Goal: Task Accomplishment & Management: Use online tool/utility

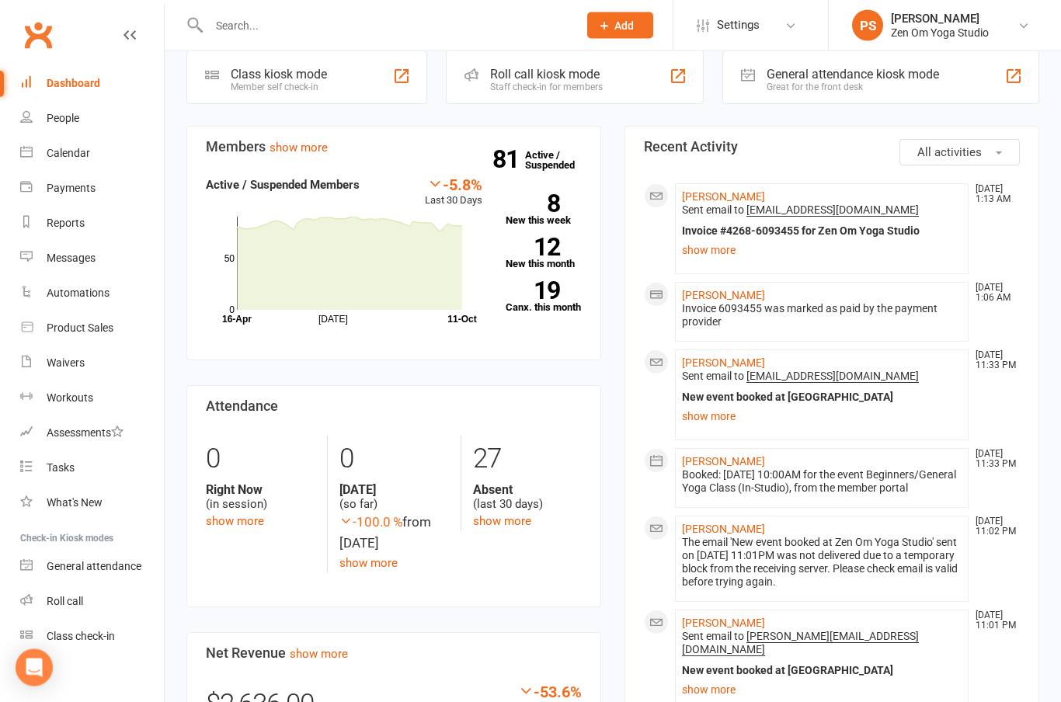
click at [708, 630] on link "[PERSON_NAME]" at bounding box center [723, 623] width 83 height 12
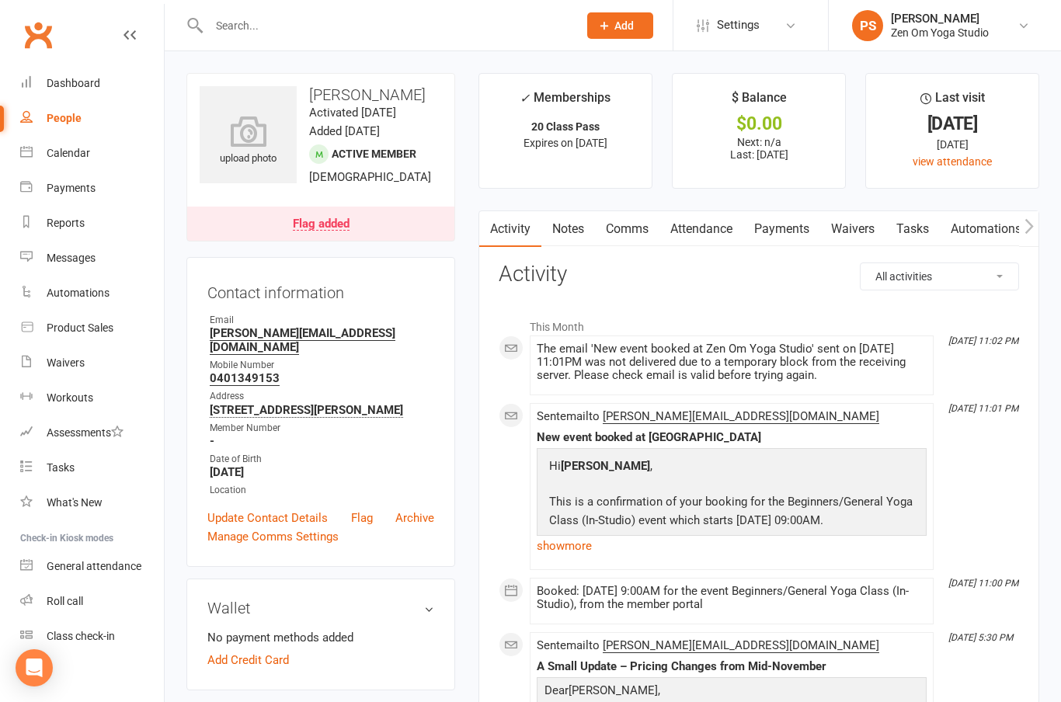
click at [72, 156] on div "Calendar" at bounding box center [68, 153] width 43 height 12
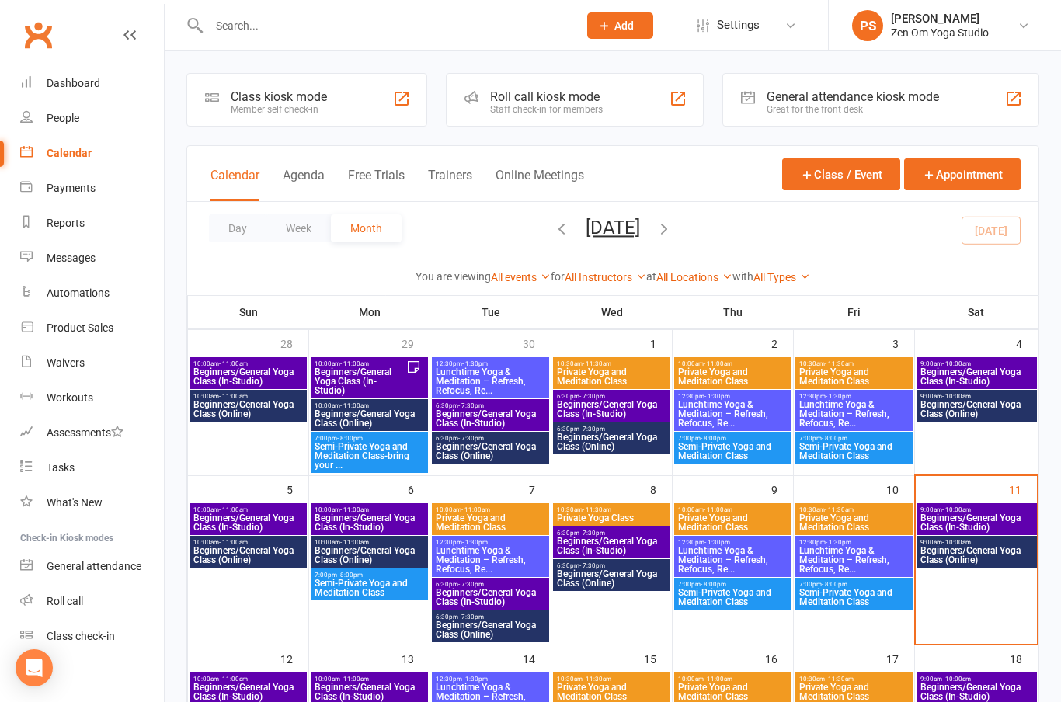
click at [961, 514] on span "Beginners/General Yoga Class (In-Studio)" at bounding box center [976, 522] width 114 height 19
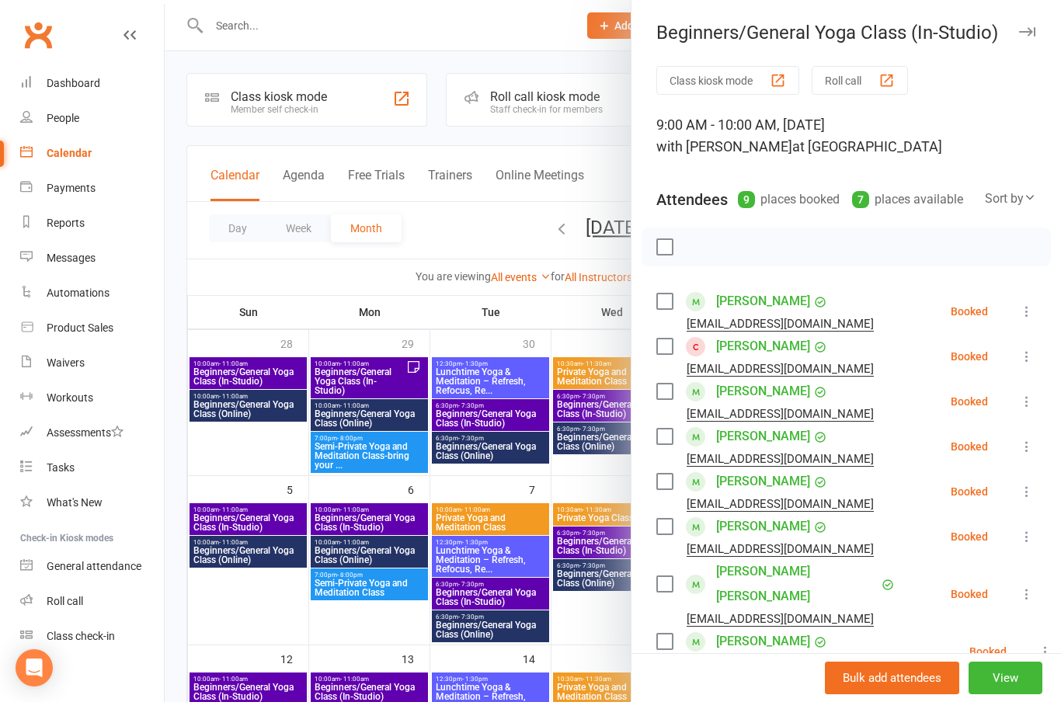
click at [1026, 308] on icon at bounding box center [1027, 312] width 16 height 16
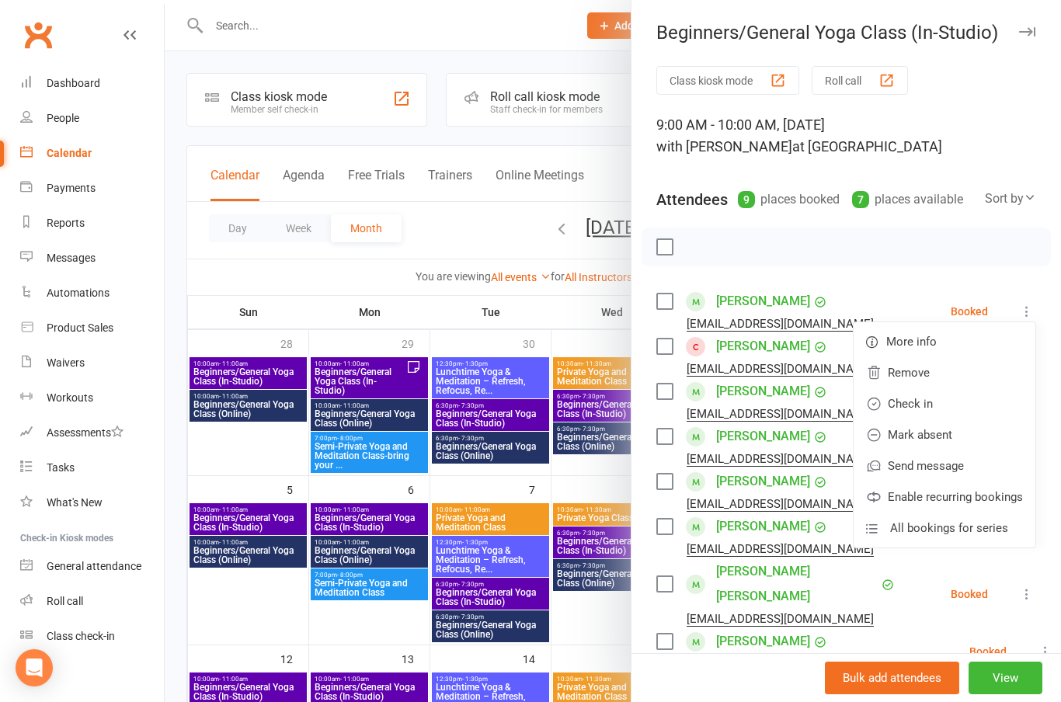
click at [908, 399] on link "Check in" at bounding box center [944, 403] width 182 height 31
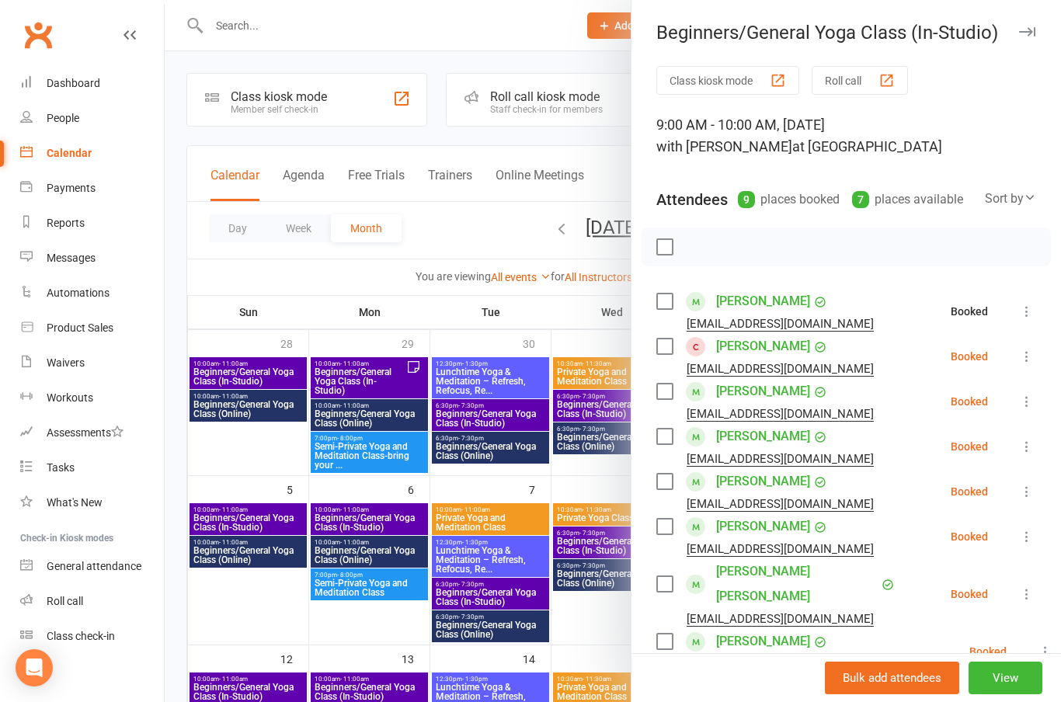
click at [1022, 351] on icon at bounding box center [1027, 357] width 16 height 16
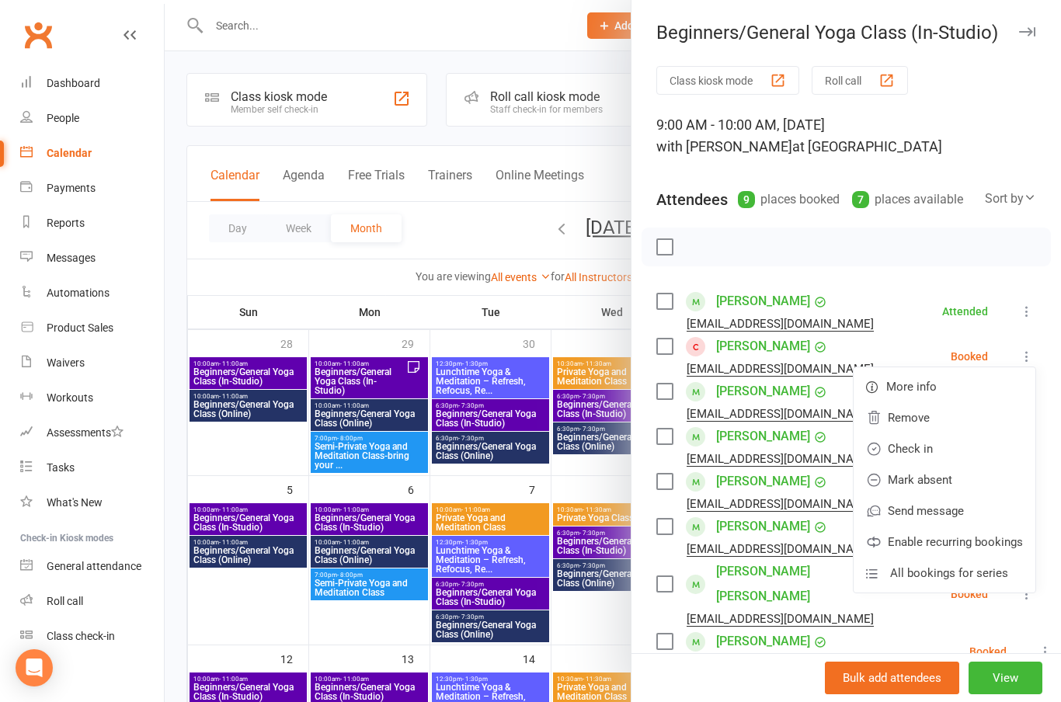
click at [908, 447] on link "Check in" at bounding box center [944, 448] width 182 height 31
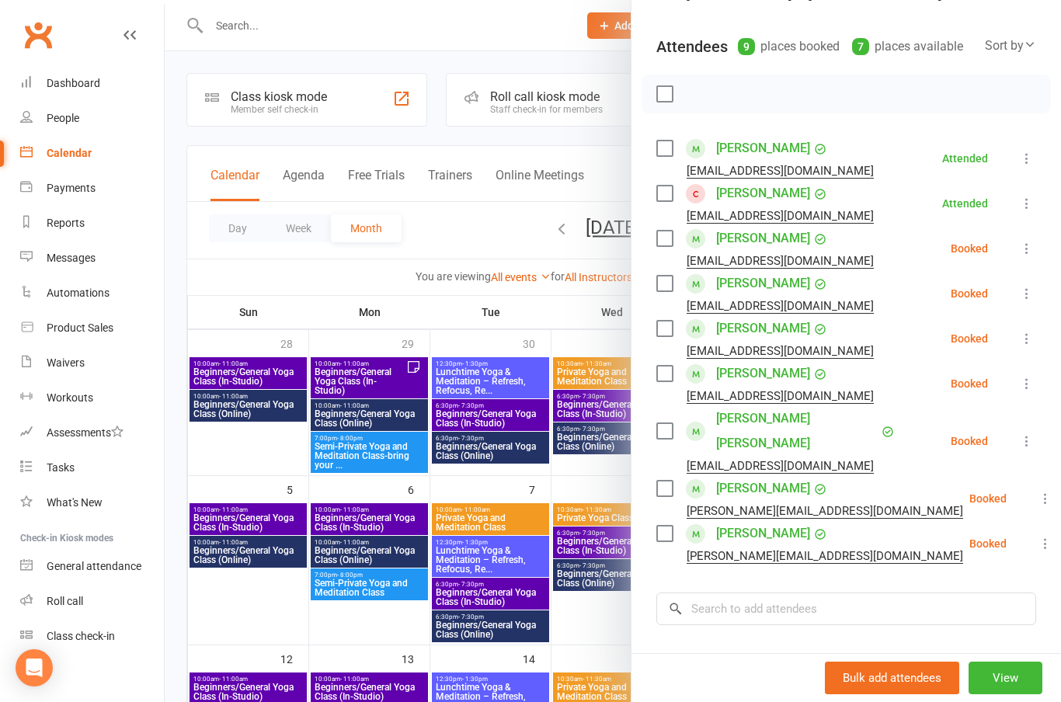
scroll to position [154, 0]
click at [1021, 293] on icon at bounding box center [1027, 293] width 16 height 16
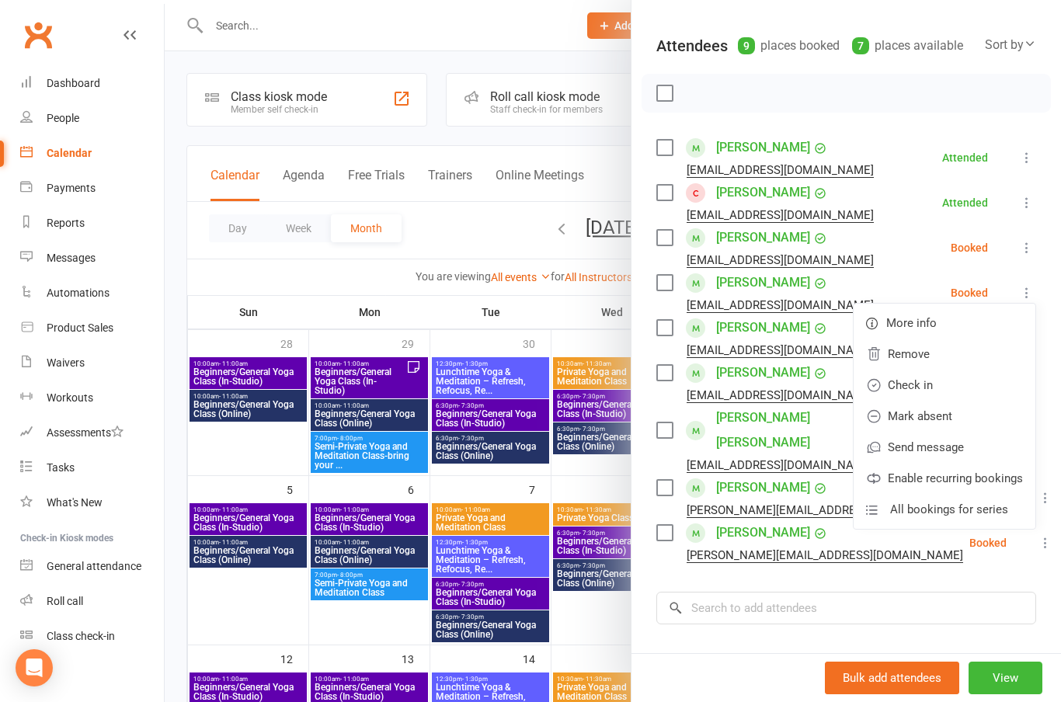
click at [901, 380] on link "Check in" at bounding box center [944, 385] width 182 height 31
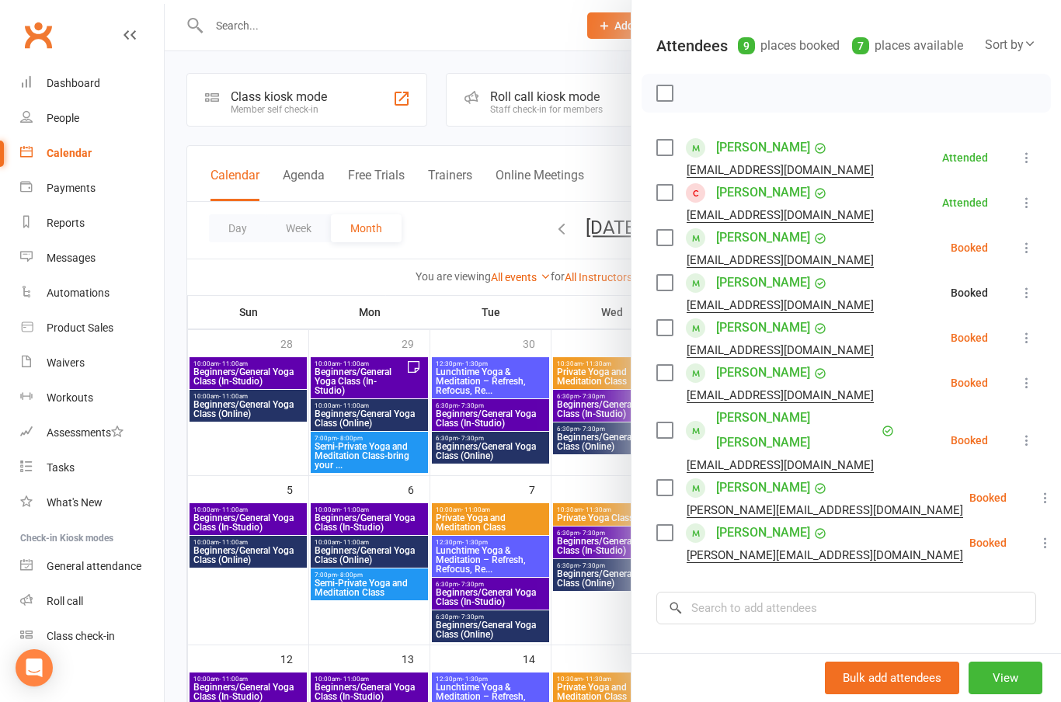
click at [1022, 336] on icon at bounding box center [1027, 338] width 16 height 16
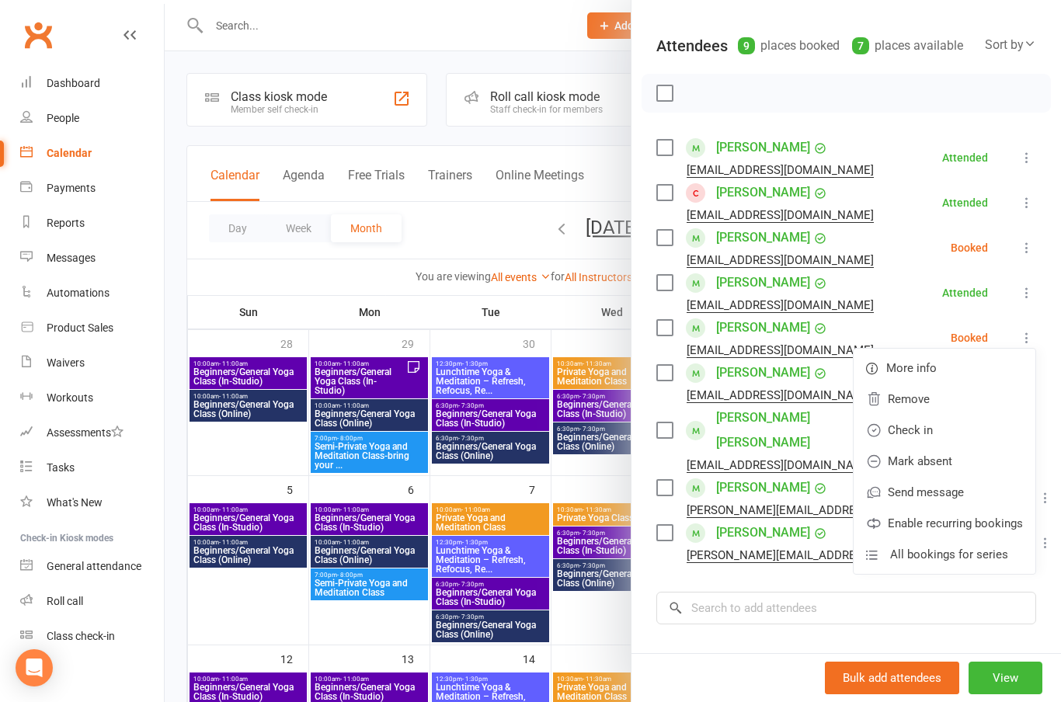
click at [915, 428] on link "Check in" at bounding box center [944, 430] width 182 height 31
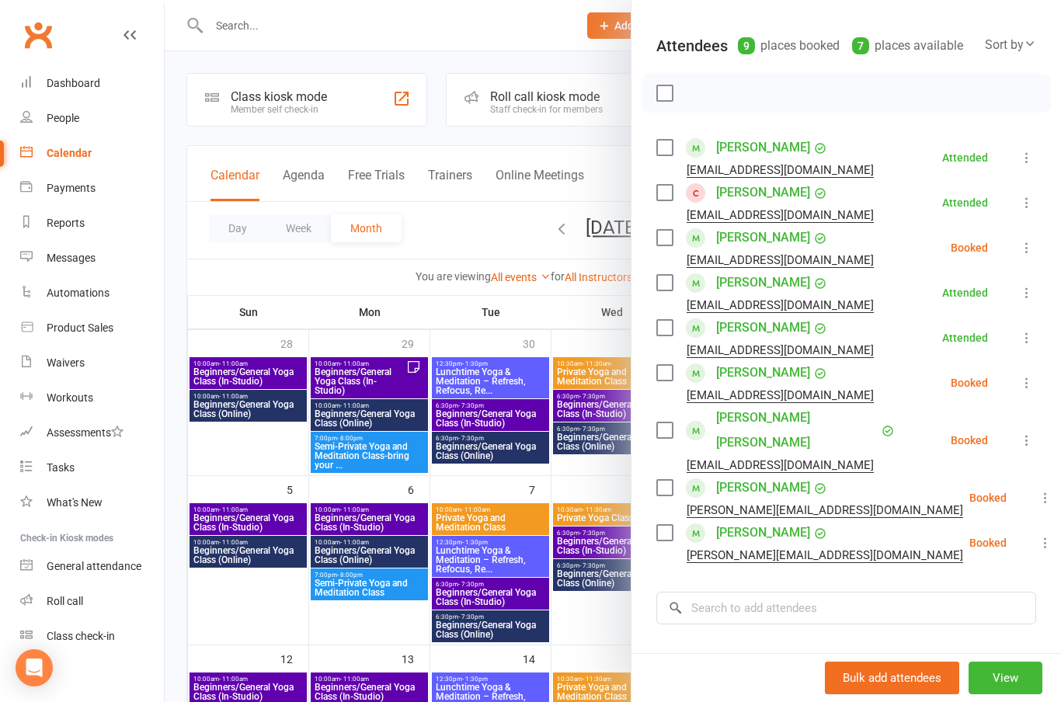
click at [1019, 386] on icon at bounding box center [1027, 383] width 16 height 16
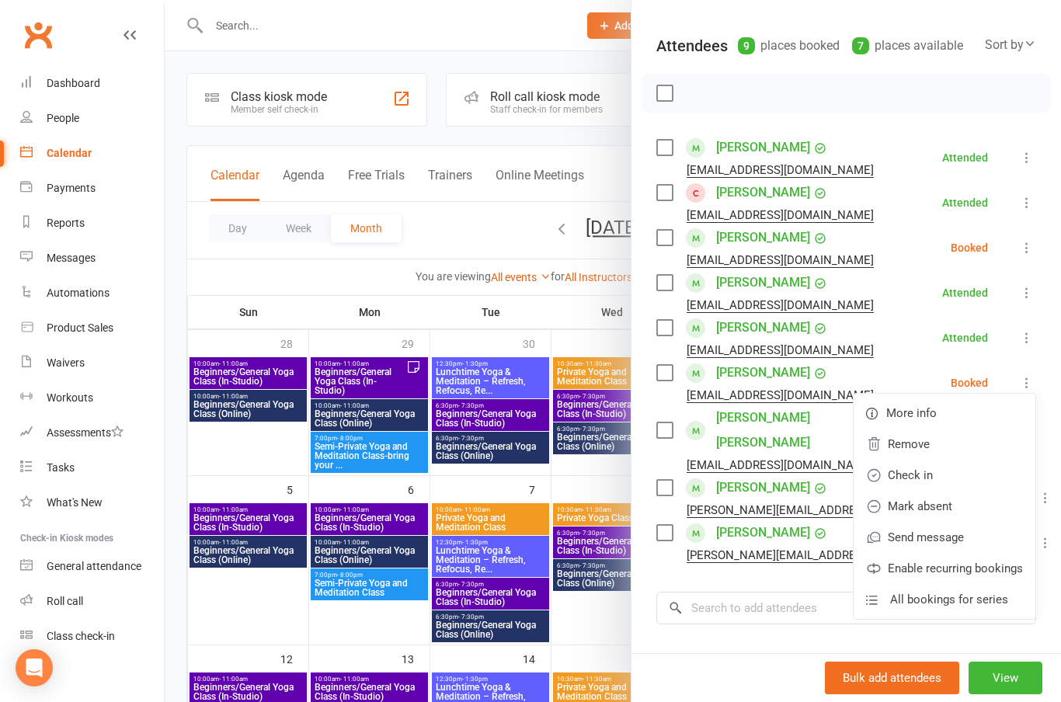
click at [922, 467] on link "Check in" at bounding box center [944, 475] width 182 height 31
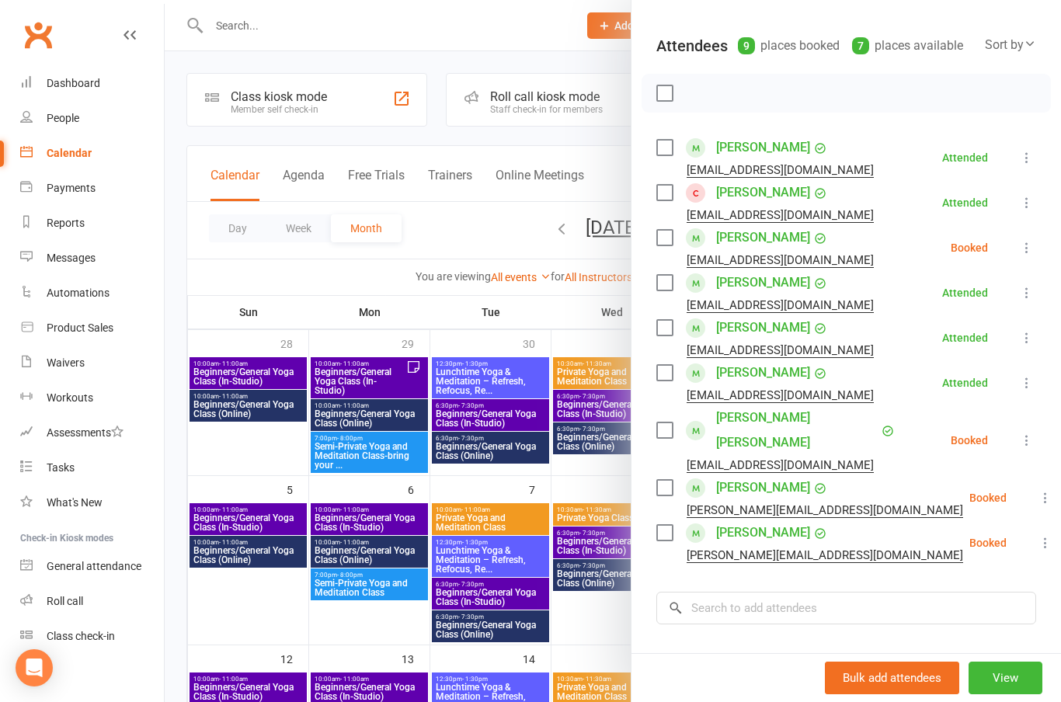
click at [1029, 432] on icon at bounding box center [1027, 440] width 16 height 16
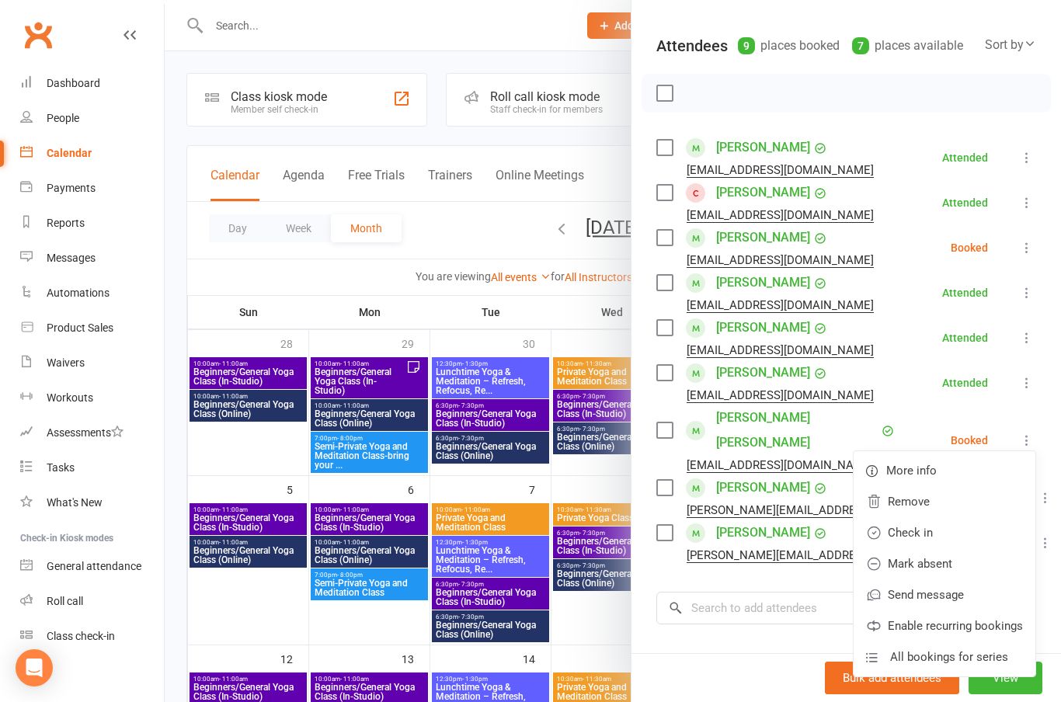
click at [926, 517] on link "Check in" at bounding box center [944, 532] width 182 height 31
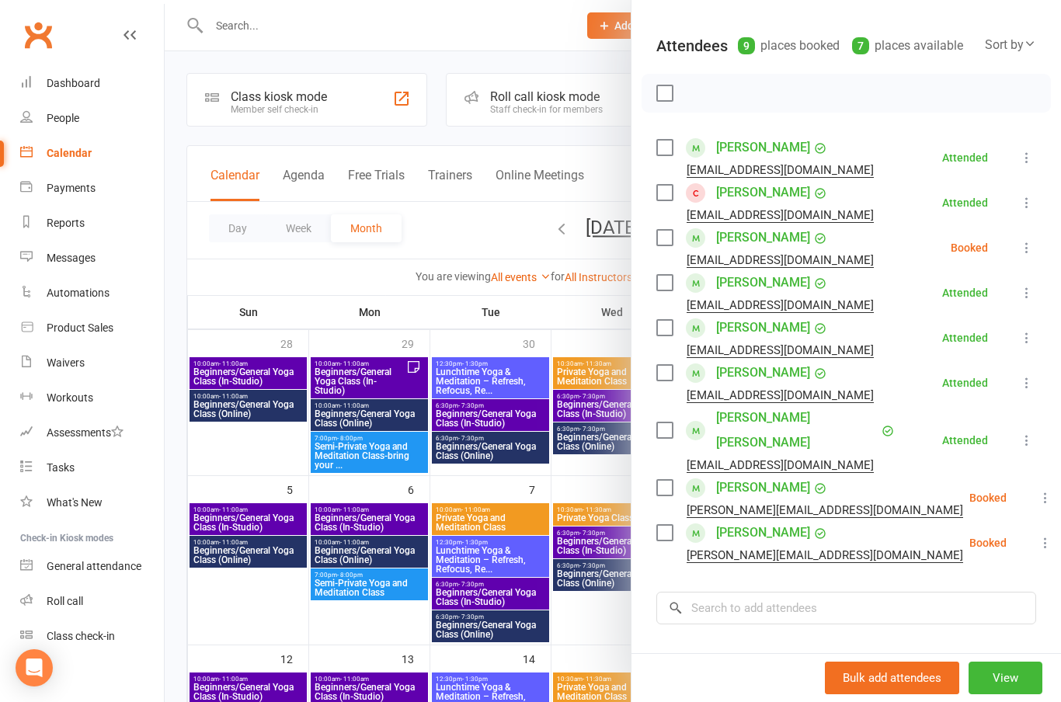
click at [978, 475] on li "[PERSON_NAME] [PERSON_NAME][EMAIL_ADDRESS][DOMAIN_NAME] Booked More info Remove…" at bounding box center [846, 497] width 380 height 45
click at [970, 492] on div "Booked" at bounding box center [987, 497] width 37 height 11
click at [969, 492] on div "Booked" at bounding box center [987, 497] width 37 height 11
click at [974, 475] on li "[PERSON_NAME] [PERSON_NAME][EMAIL_ADDRESS][DOMAIN_NAME] Booked More info Remove…" at bounding box center [846, 497] width 380 height 45
click at [1034, 475] on li "[PERSON_NAME] [PERSON_NAME][EMAIL_ADDRESS][DOMAIN_NAME] Booked More info Remove…" at bounding box center [846, 497] width 380 height 45
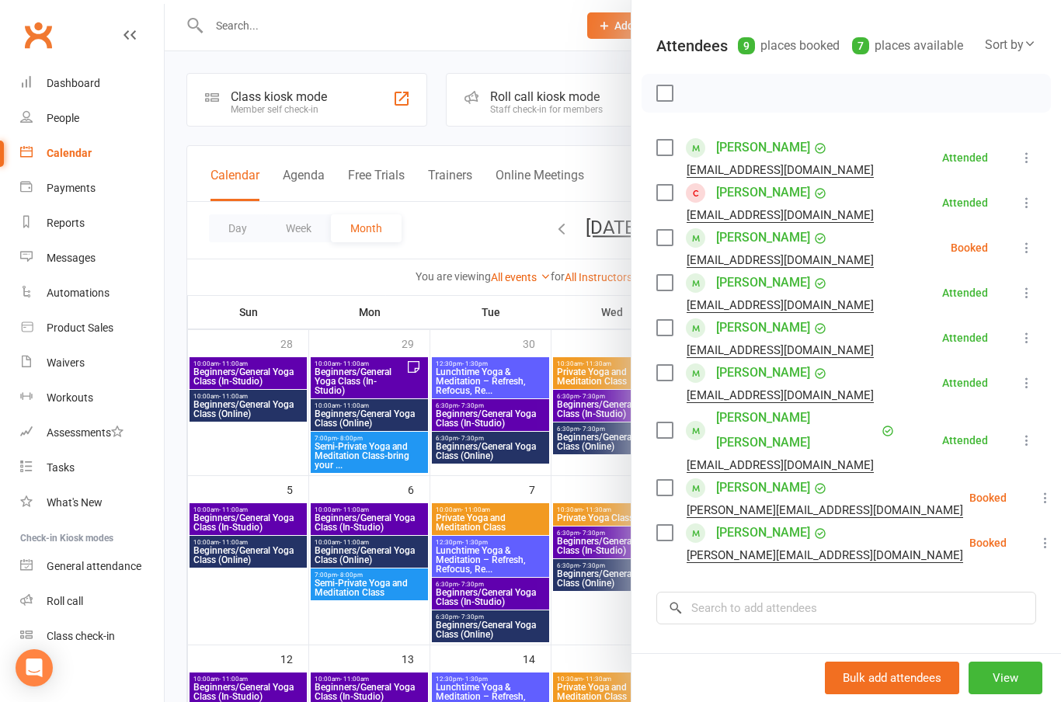
click at [1037, 490] on icon at bounding box center [1045, 498] width 16 height 16
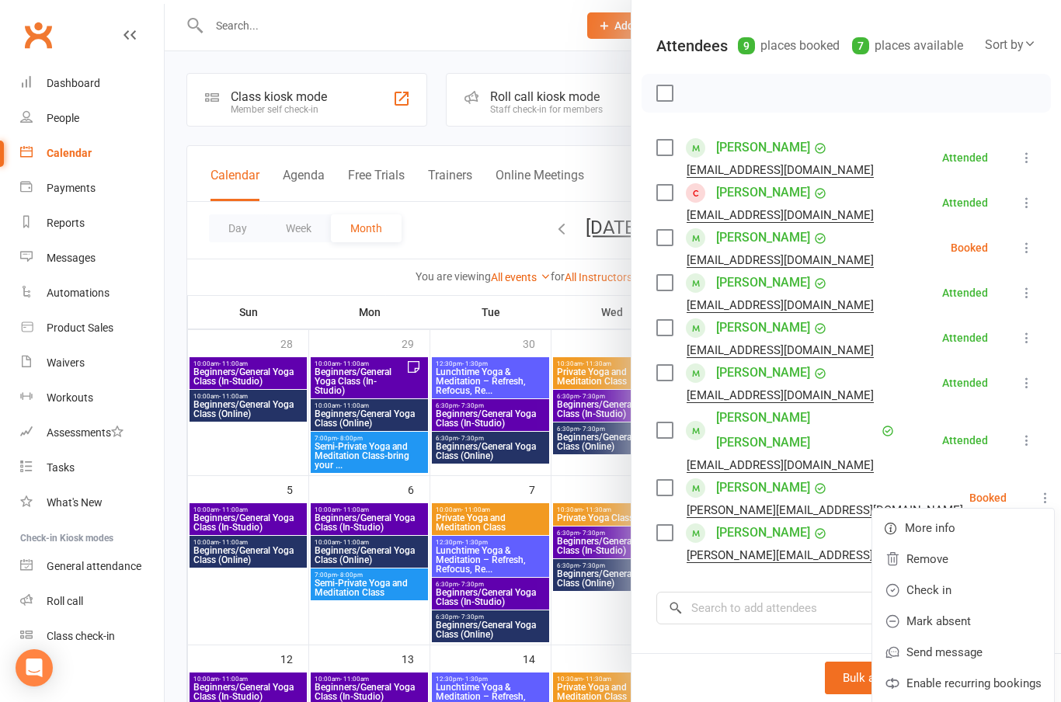
click at [918, 575] on link "Check in" at bounding box center [963, 590] width 182 height 31
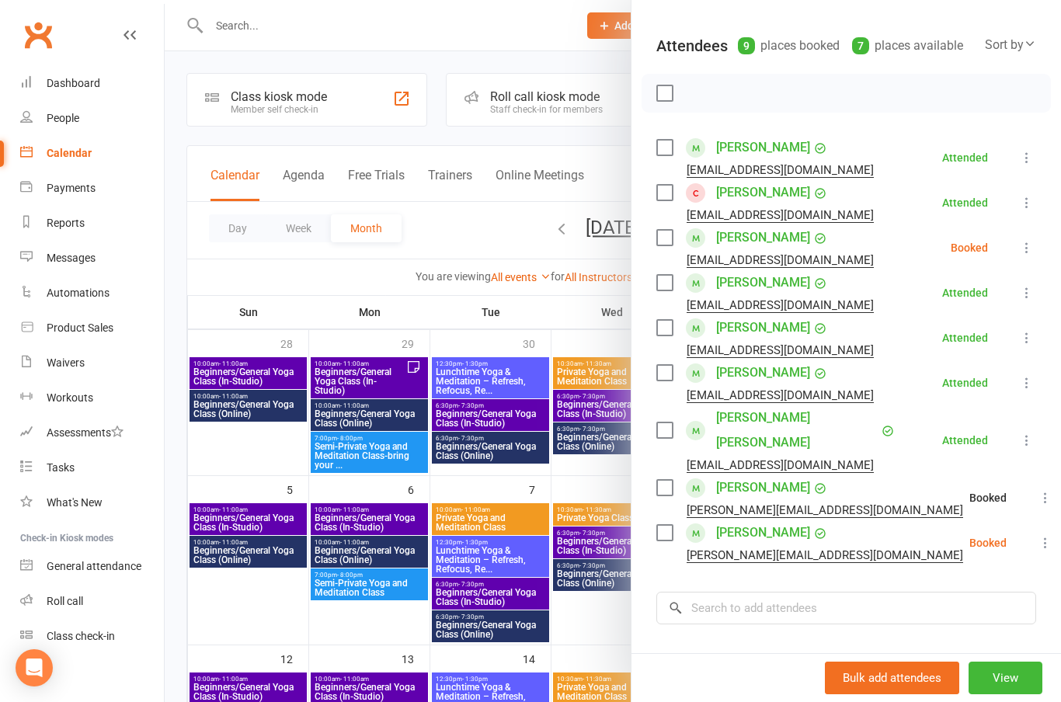
click at [1036, 533] on button at bounding box center [1045, 542] width 19 height 19
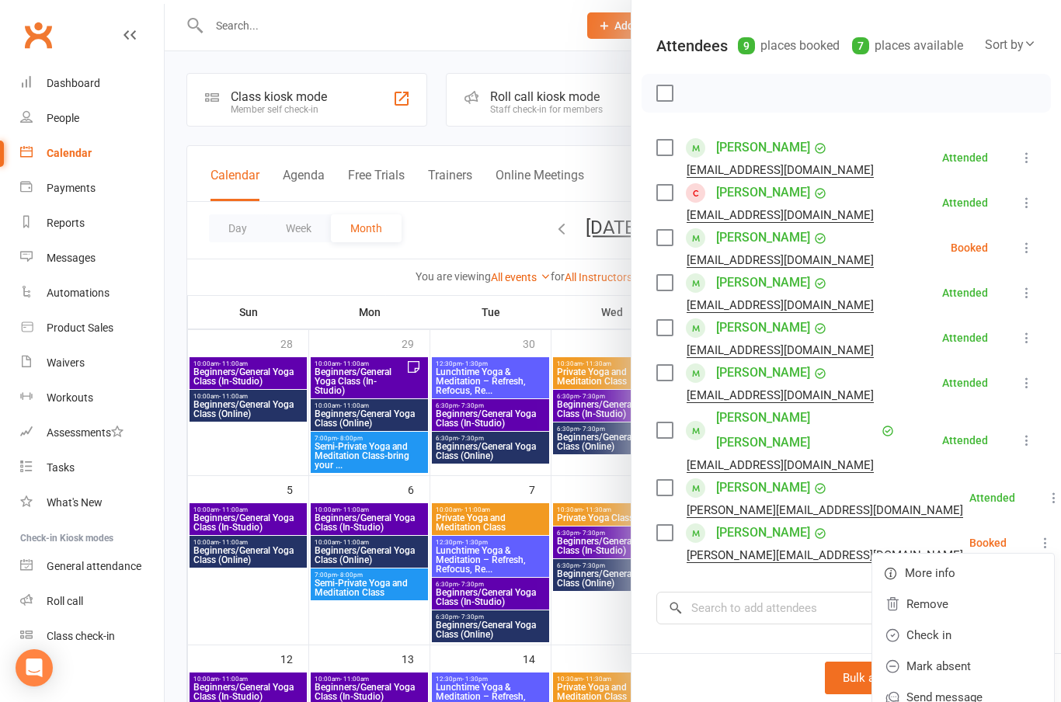
click at [925, 620] on link "Check in" at bounding box center [963, 635] width 182 height 31
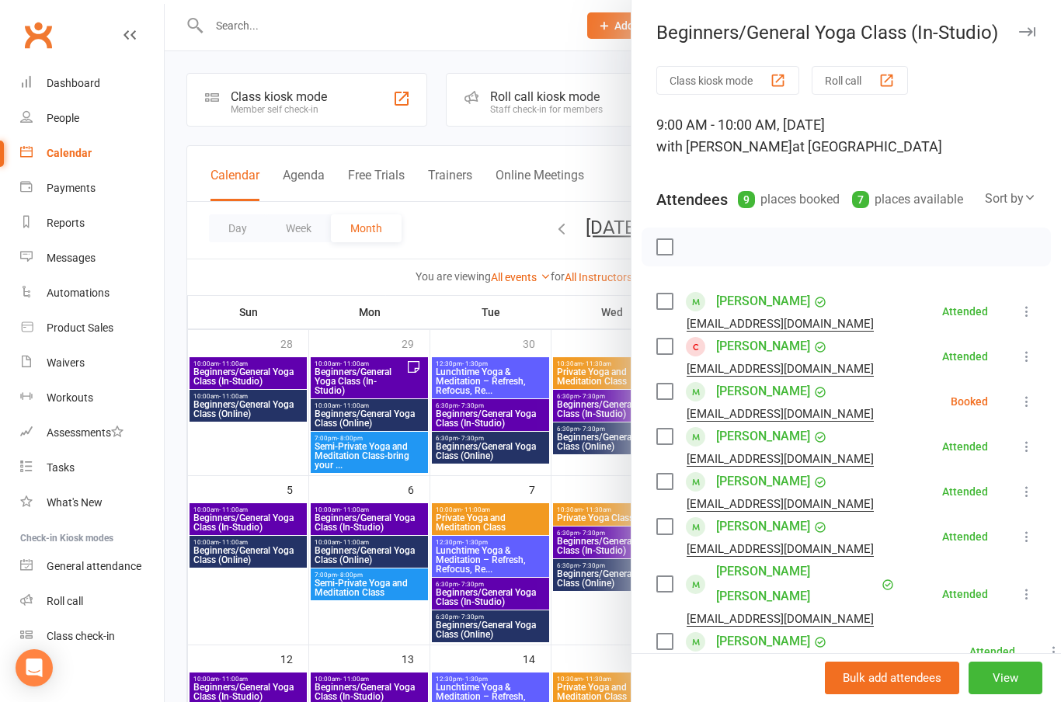
scroll to position [0, 0]
click at [1025, 36] on icon "button" at bounding box center [1027, 31] width 16 height 9
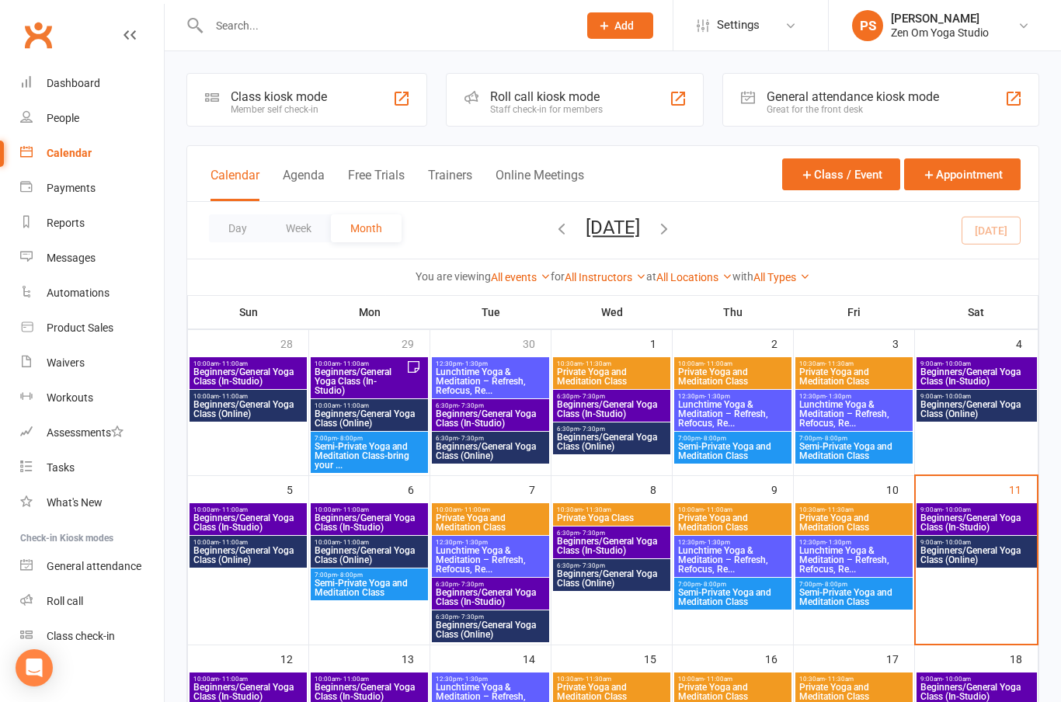
click at [973, 550] on span "Beginners/General Yoga Class (Online)" at bounding box center [976, 555] width 114 height 19
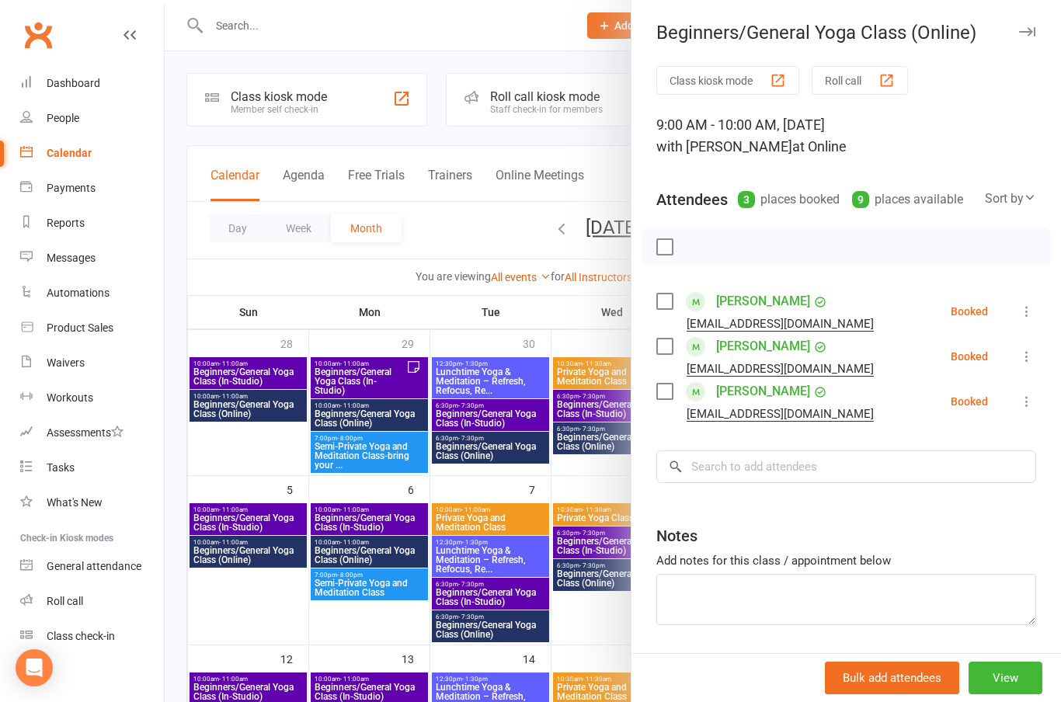
click at [1026, 302] on button at bounding box center [1026, 311] width 19 height 19
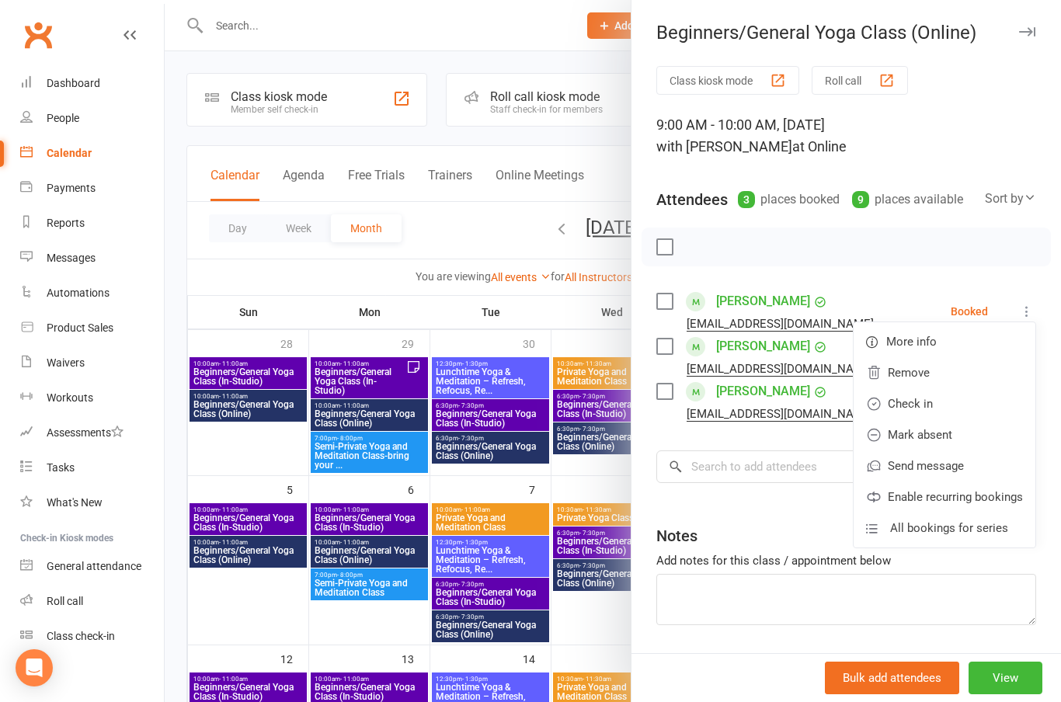
click at [922, 391] on link "Check in" at bounding box center [944, 403] width 182 height 31
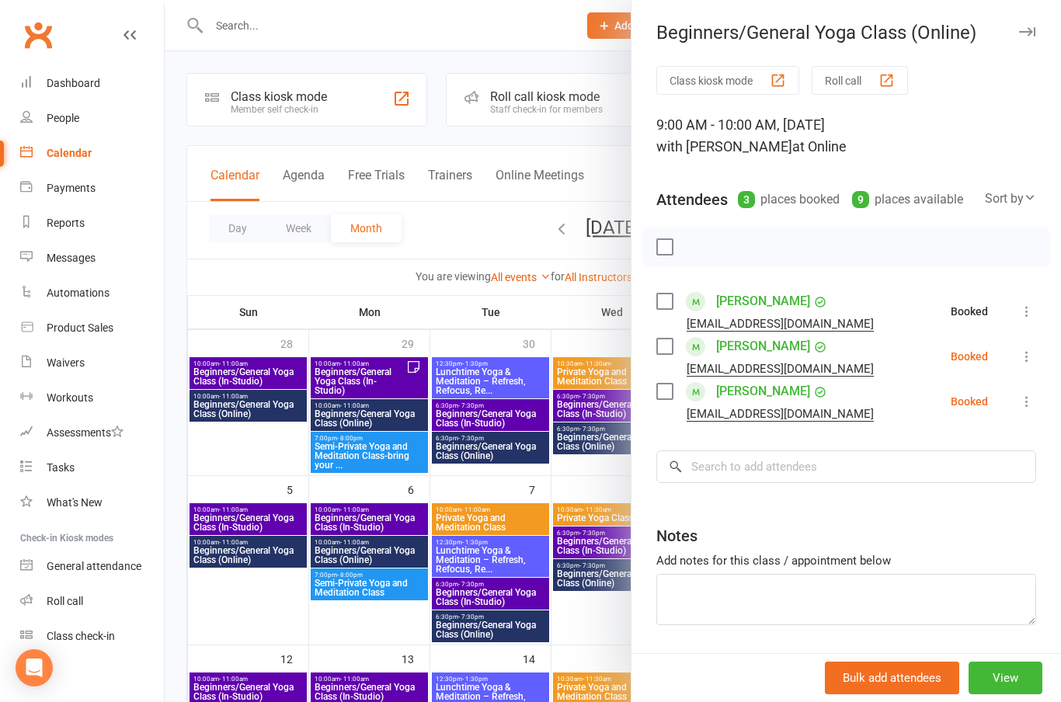
click at [1022, 349] on button at bounding box center [1026, 356] width 19 height 19
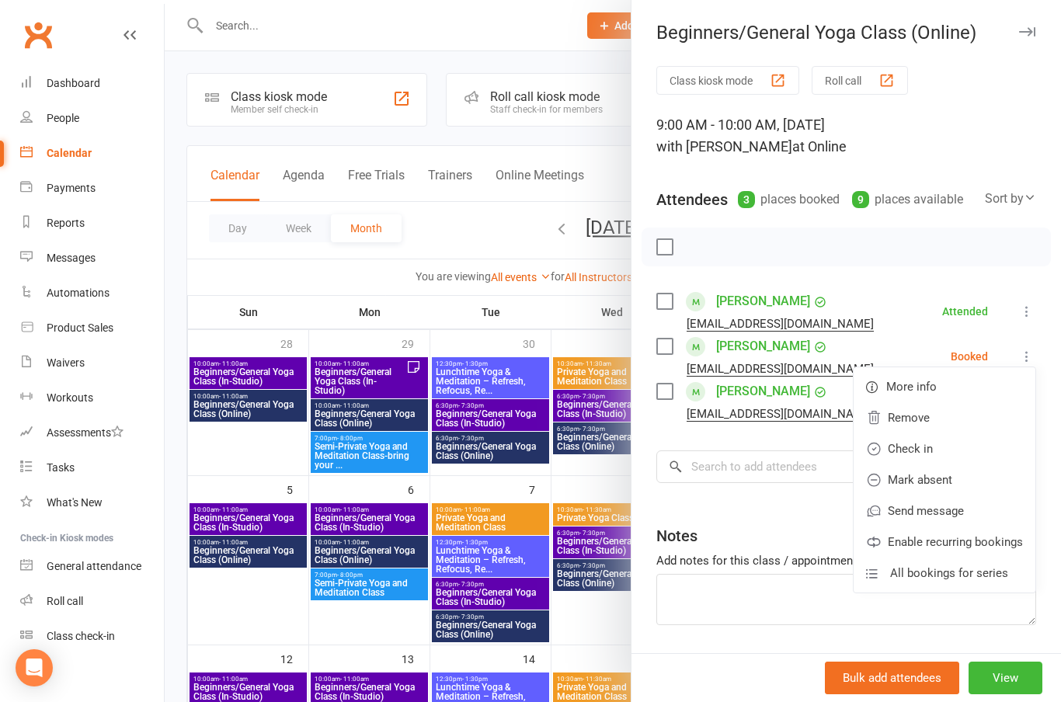
click at [922, 438] on link "Check in" at bounding box center [944, 448] width 182 height 31
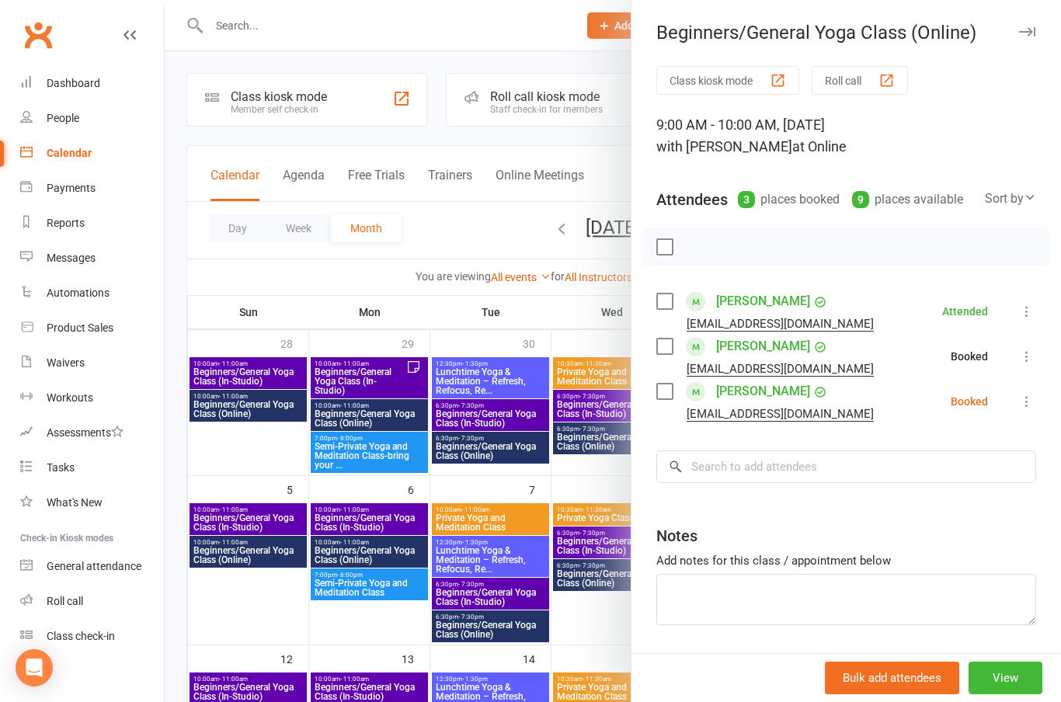
click at [1031, 401] on icon at bounding box center [1027, 402] width 16 height 16
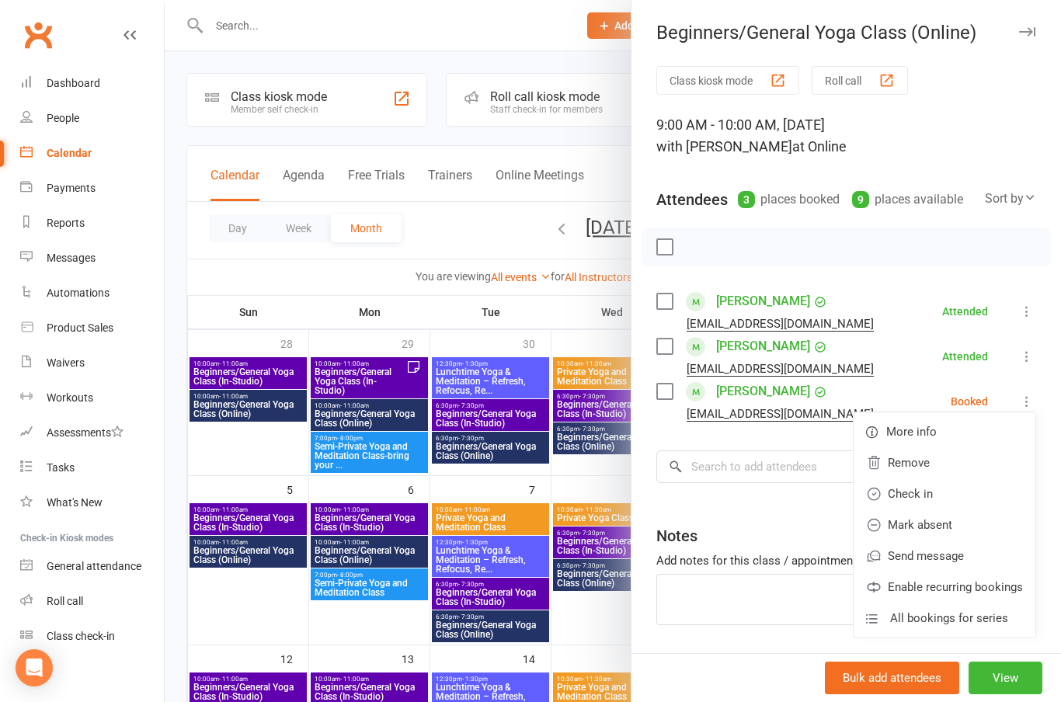
click at [918, 481] on link "Check in" at bounding box center [944, 493] width 182 height 31
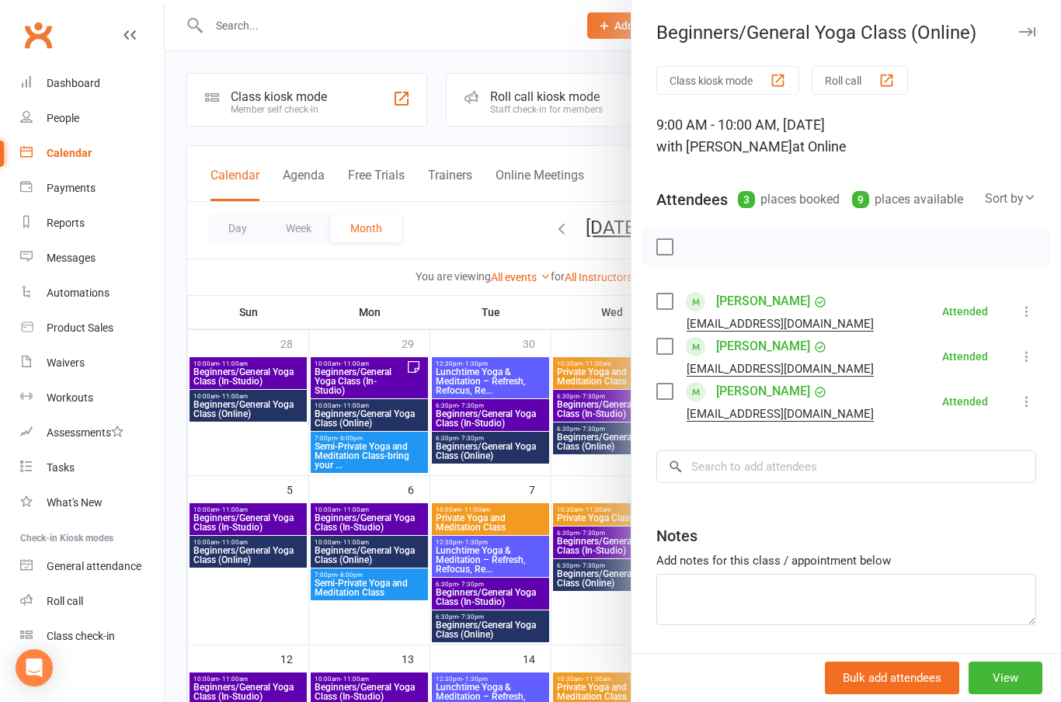
click at [1029, 33] on icon "button" at bounding box center [1027, 31] width 16 height 9
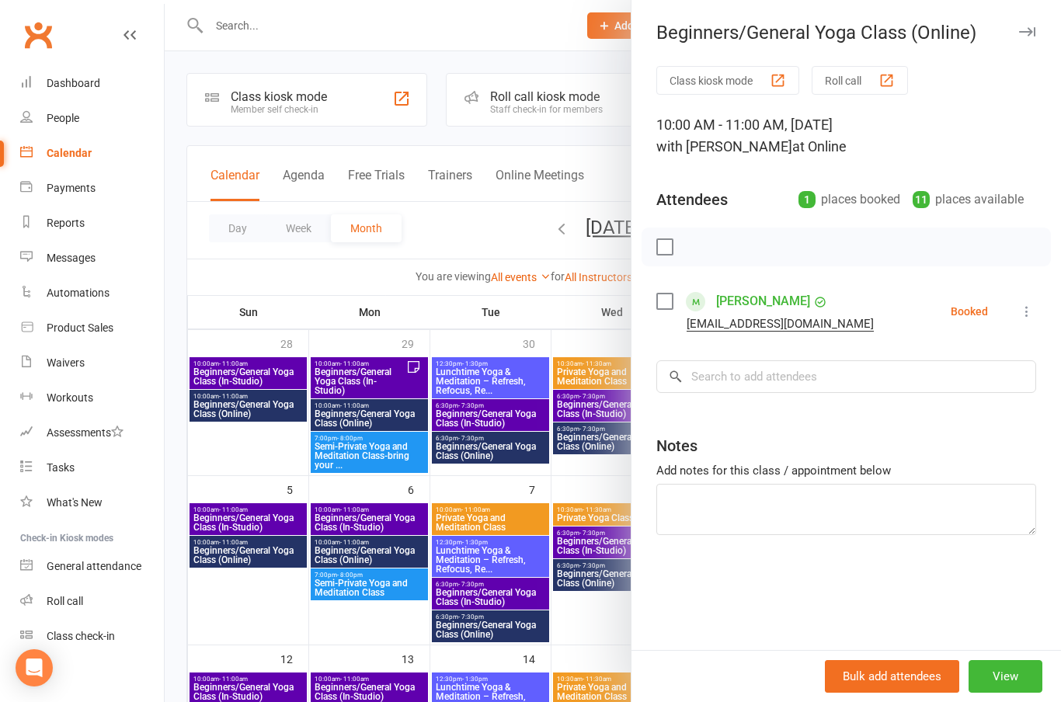
click at [1030, 26] on button "button" at bounding box center [1026, 32] width 19 height 19
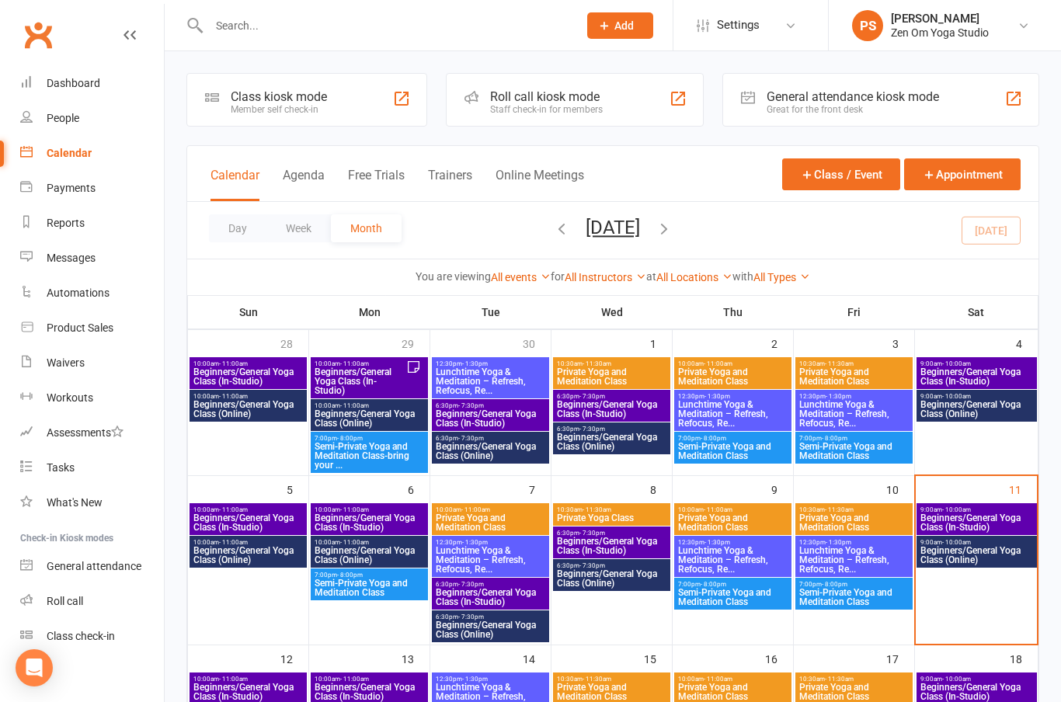
click at [253, 683] on span "Beginners/General Yoga Class (In-Studio)" at bounding box center [248, 691] width 111 height 19
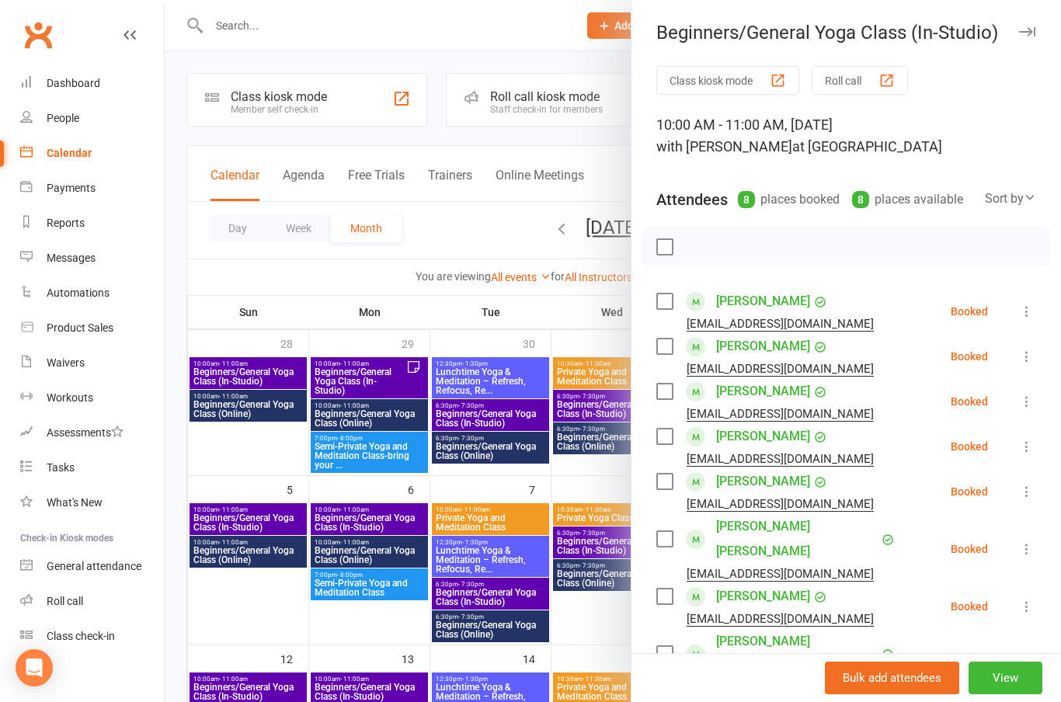
click at [1032, 30] on icon "button" at bounding box center [1027, 31] width 16 height 9
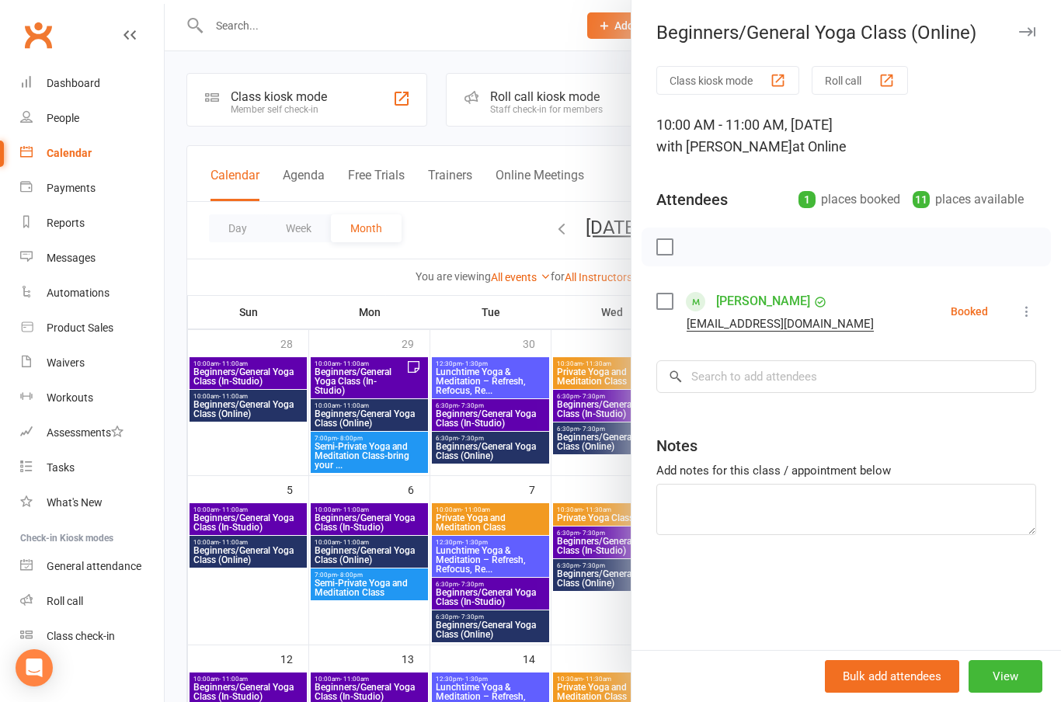
click at [1022, 693] on button "View" at bounding box center [1005, 676] width 74 height 33
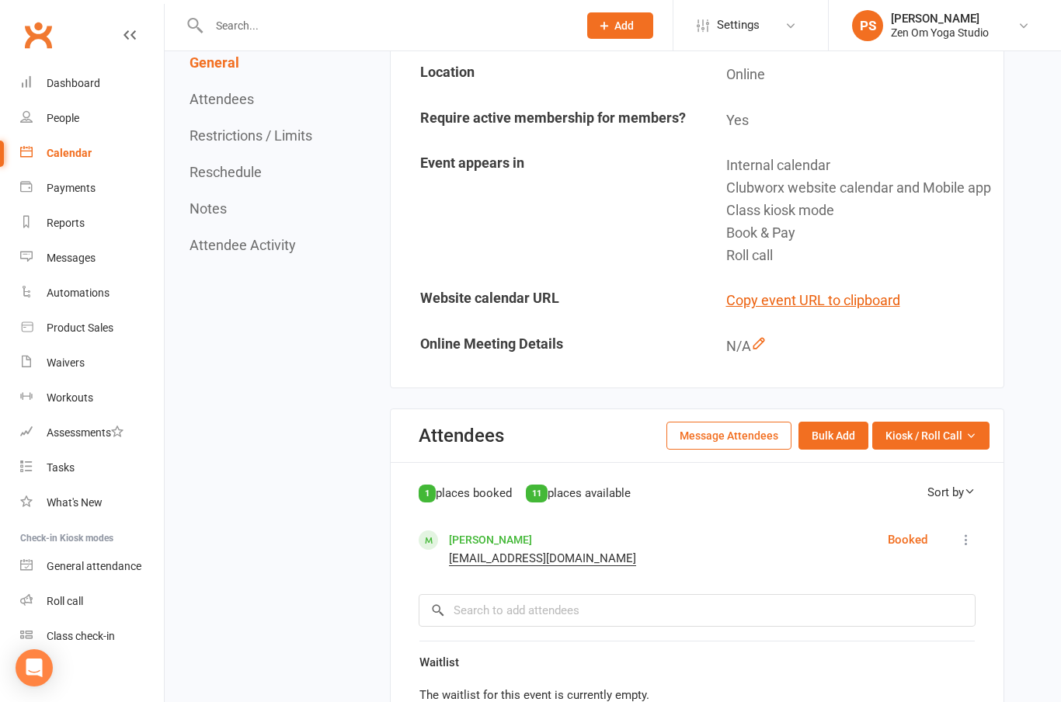
scroll to position [446, 0]
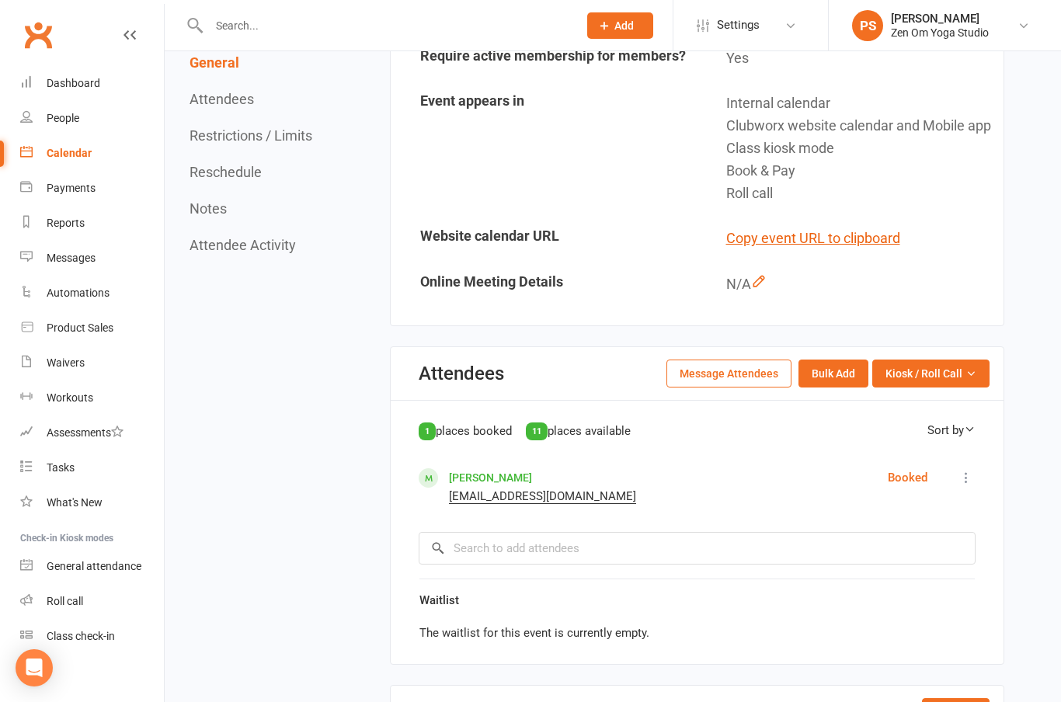
click at [1022, 30] on icon at bounding box center [1023, 25] width 12 height 12
click at [908, 241] on link "Sign out" at bounding box center [944, 252] width 232 height 36
